Goal: Information Seeking & Learning: Learn about a topic

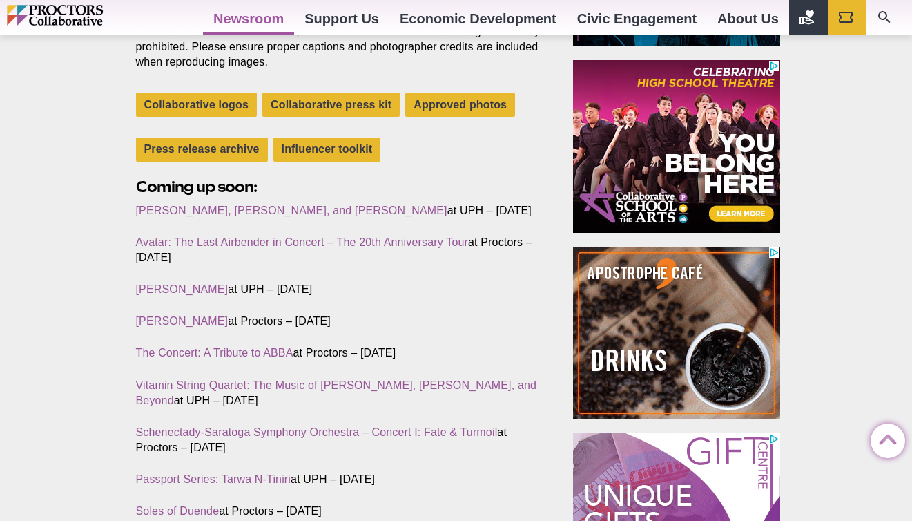
scroll to position [429, 0]
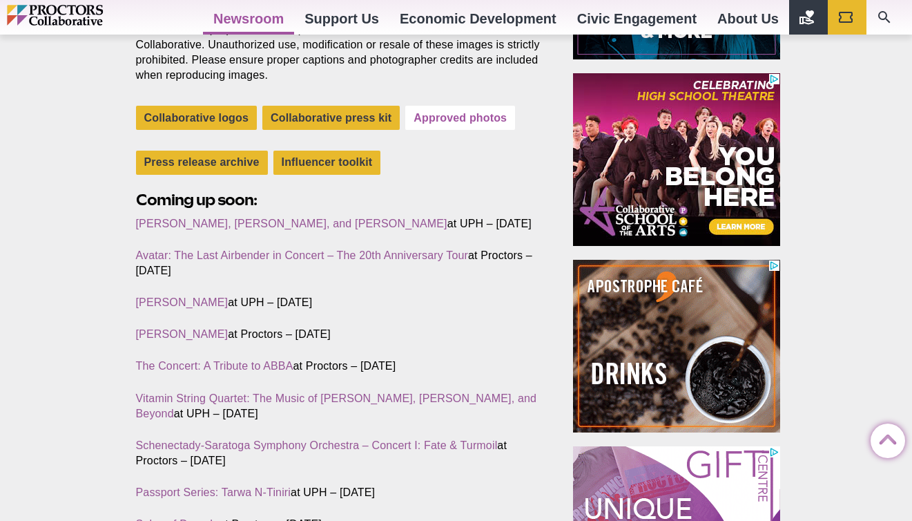
click at [489, 113] on link "Approved photos" at bounding box center [460, 118] width 110 height 24
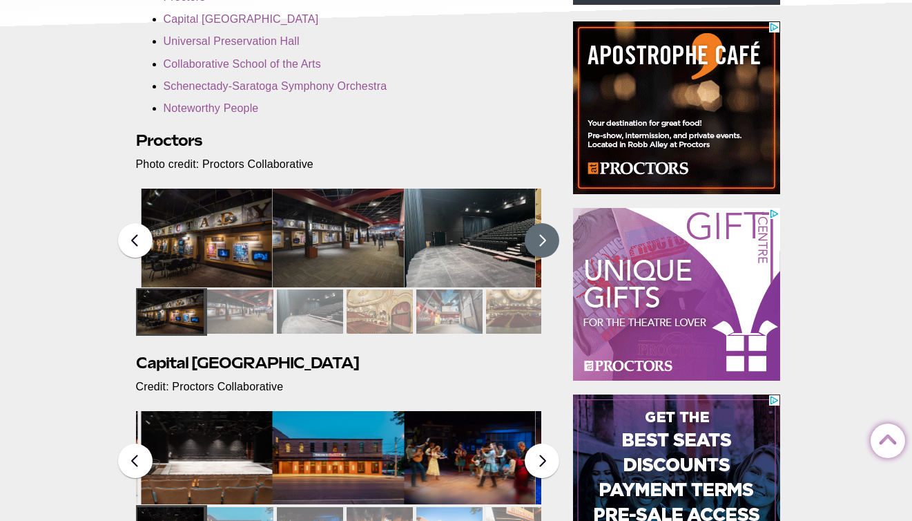
click at [539, 241] on button at bounding box center [542, 240] width 35 height 35
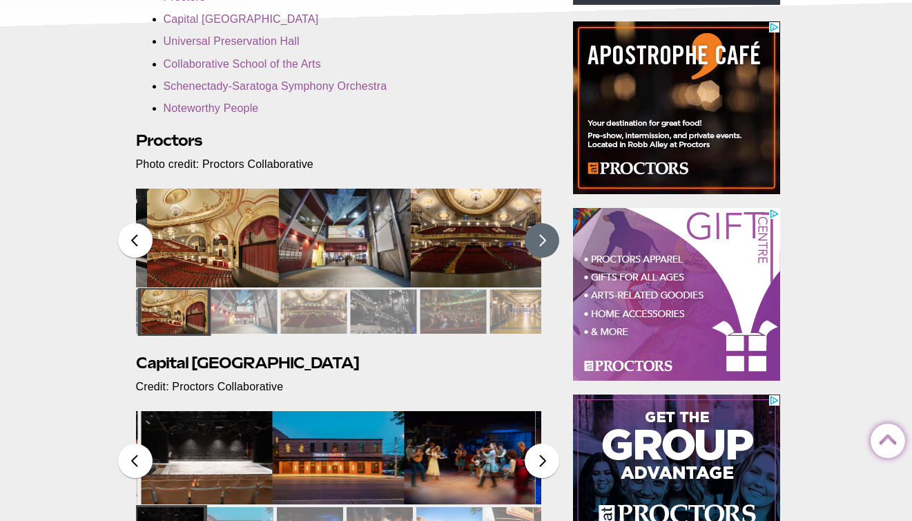
click at [539, 241] on button at bounding box center [542, 240] width 35 height 35
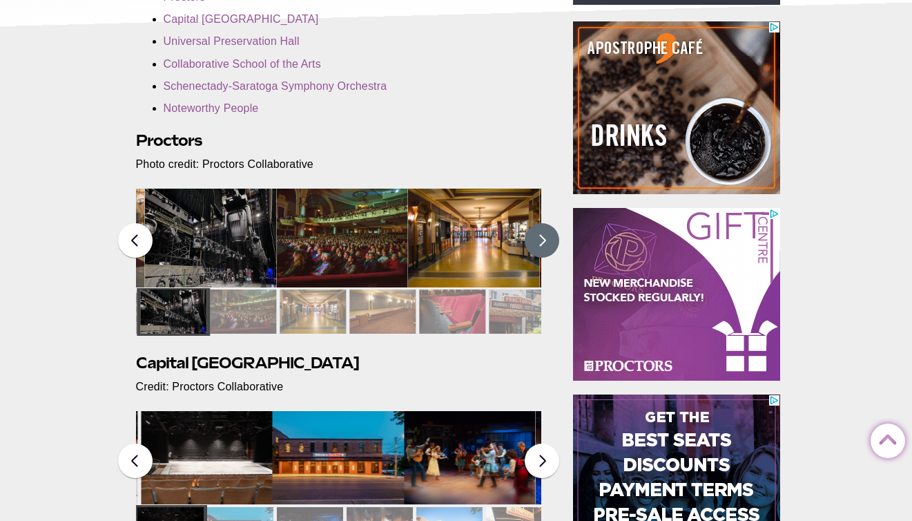
click at [539, 241] on button at bounding box center [542, 240] width 35 height 35
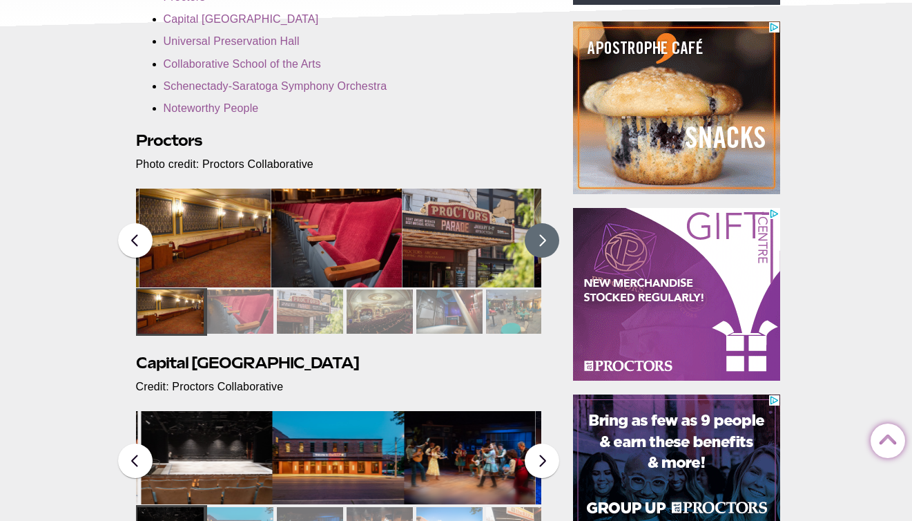
click at [539, 241] on button at bounding box center [542, 240] width 35 height 35
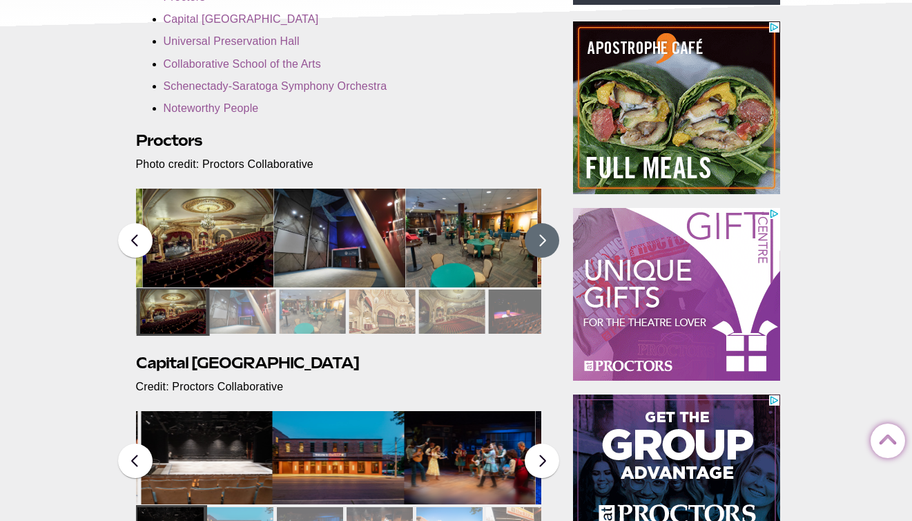
click at [539, 241] on button at bounding box center [542, 240] width 35 height 35
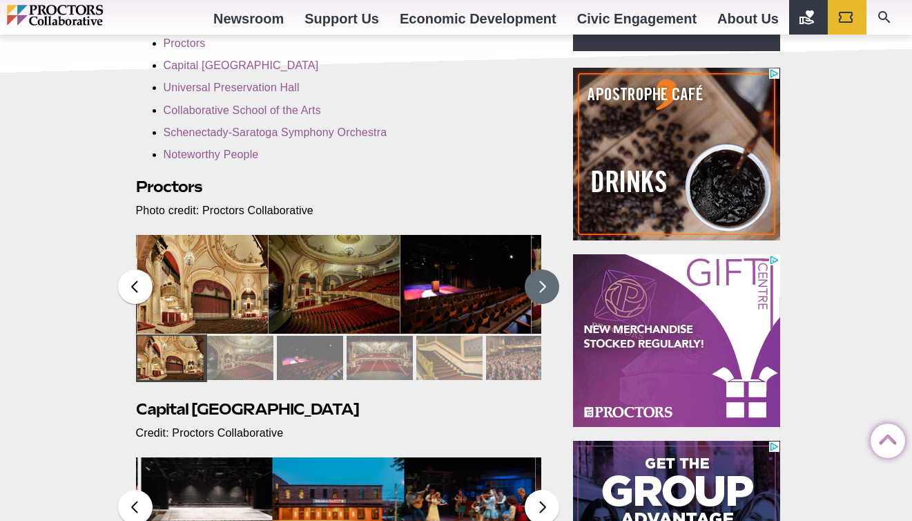
click at [550, 282] on button at bounding box center [542, 286] width 35 height 35
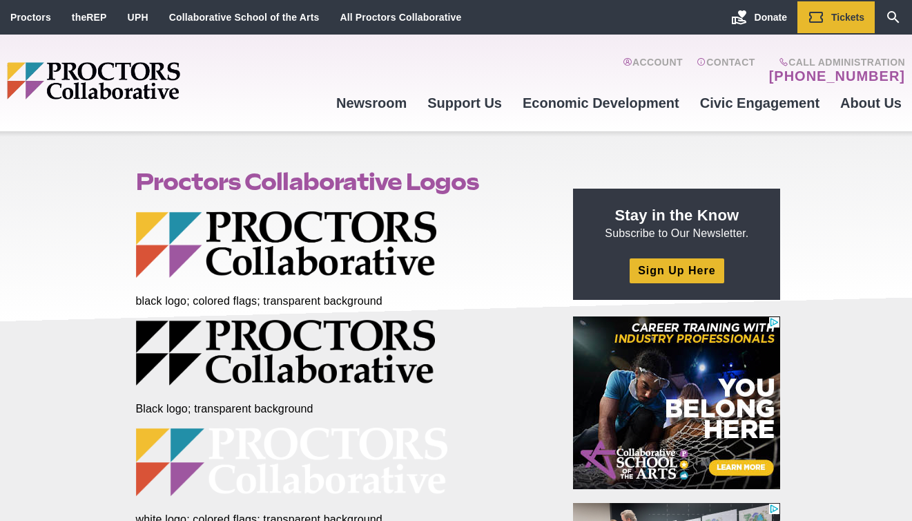
scroll to position [269, 0]
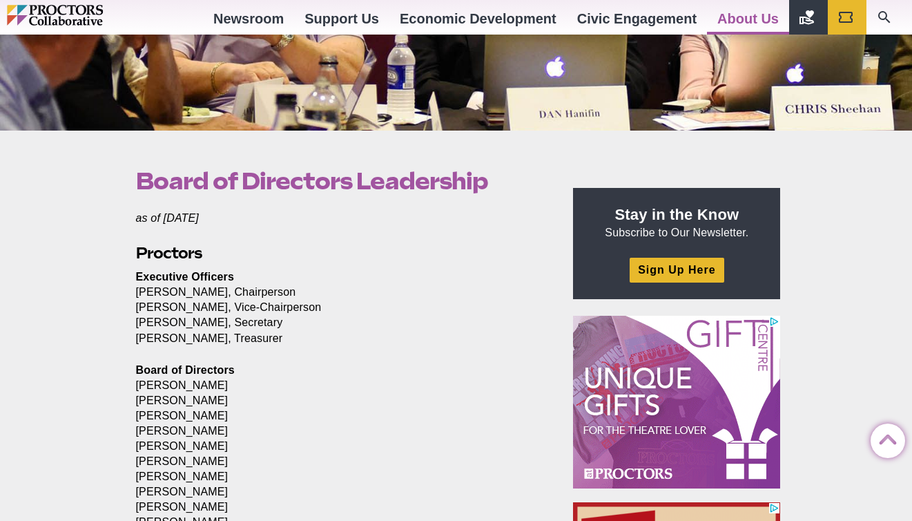
scroll to position [270, 0]
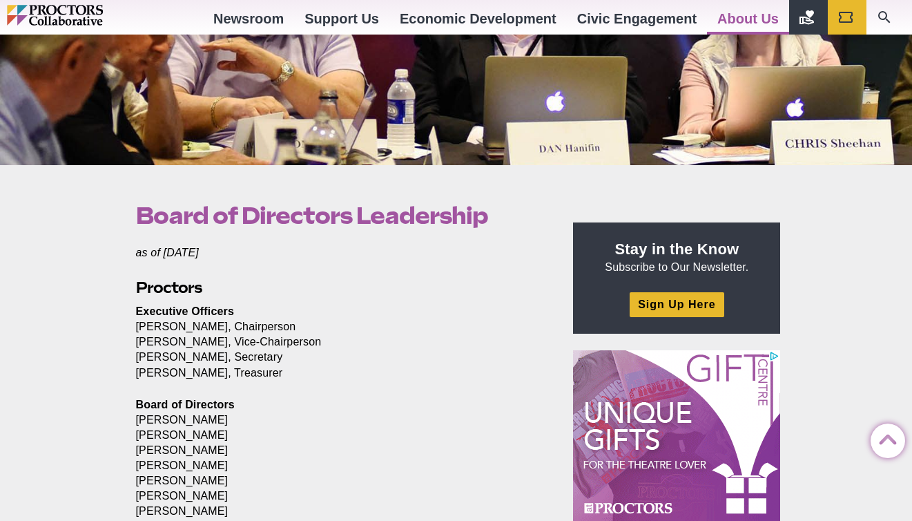
click at [424, 329] on p "Executive Officers [PERSON_NAME], Chairperson [PERSON_NAME], Vice-Chairperson […" at bounding box center [339, 342] width 406 height 76
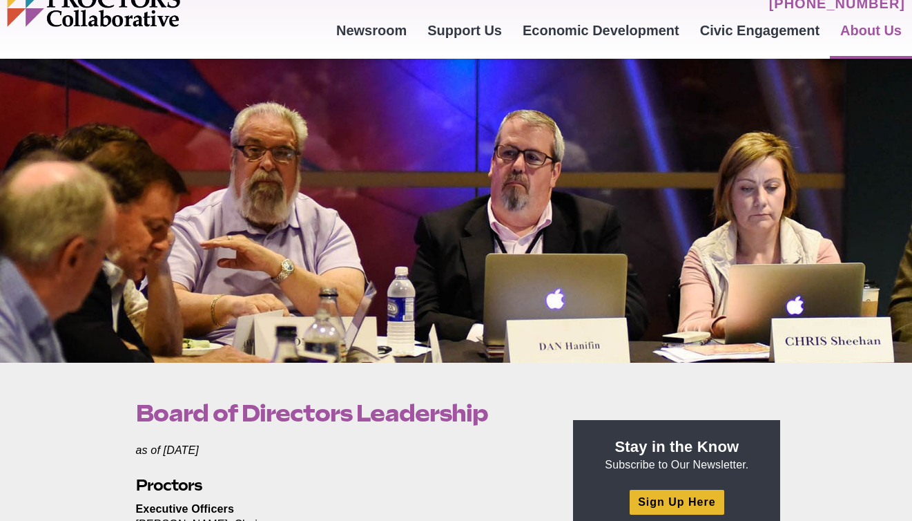
scroll to position [0, 0]
